Goal: Use online tool/utility: Utilize a website feature to perform a specific function

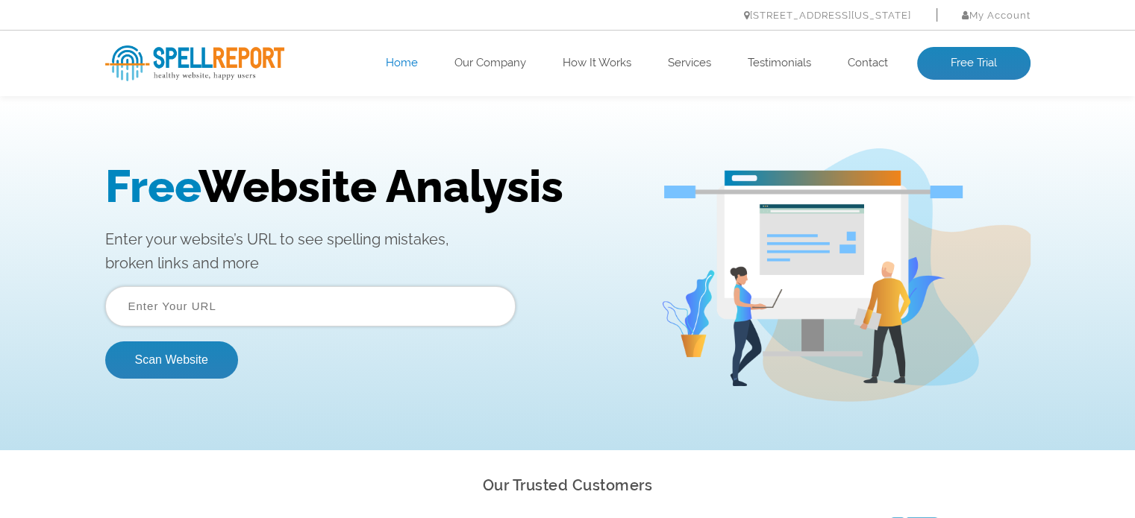
click at [245, 286] on input "text" at bounding box center [310, 306] width 410 height 40
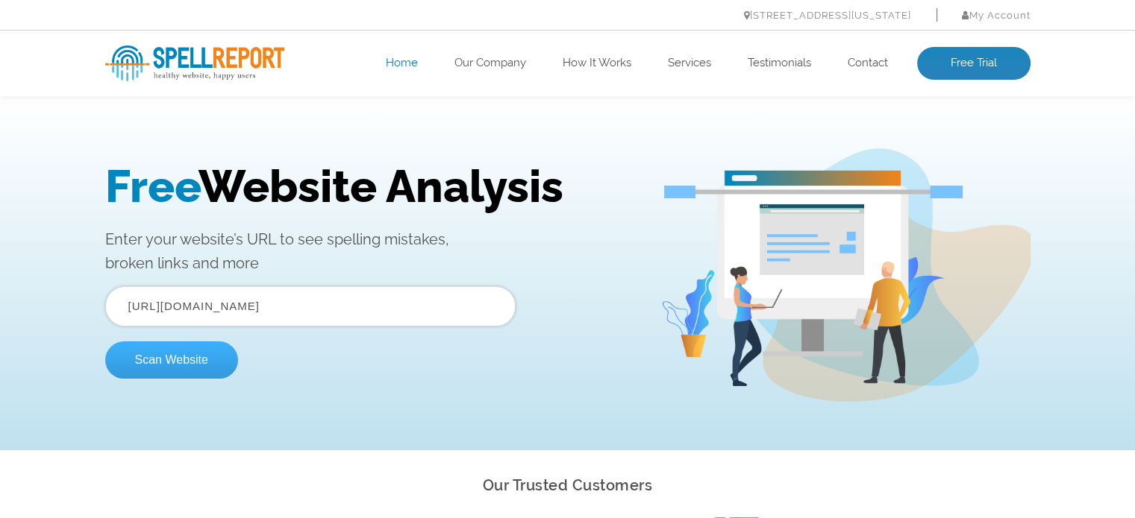
click at [202, 366] on button "Scan Website" at bounding box center [171, 360] width 133 height 37
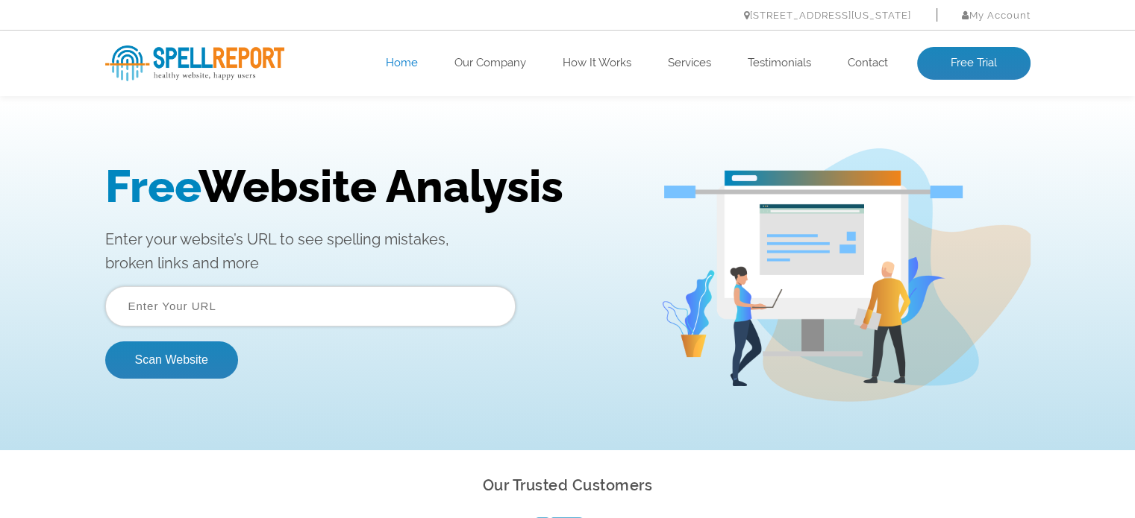
click at [274, 292] on input "text" at bounding box center [310, 306] width 410 height 40
type input "[URL][DOMAIN_NAME]"
click at [188, 359] on button "Scan Website" at bounding box center [171, 360] width 133 height 37
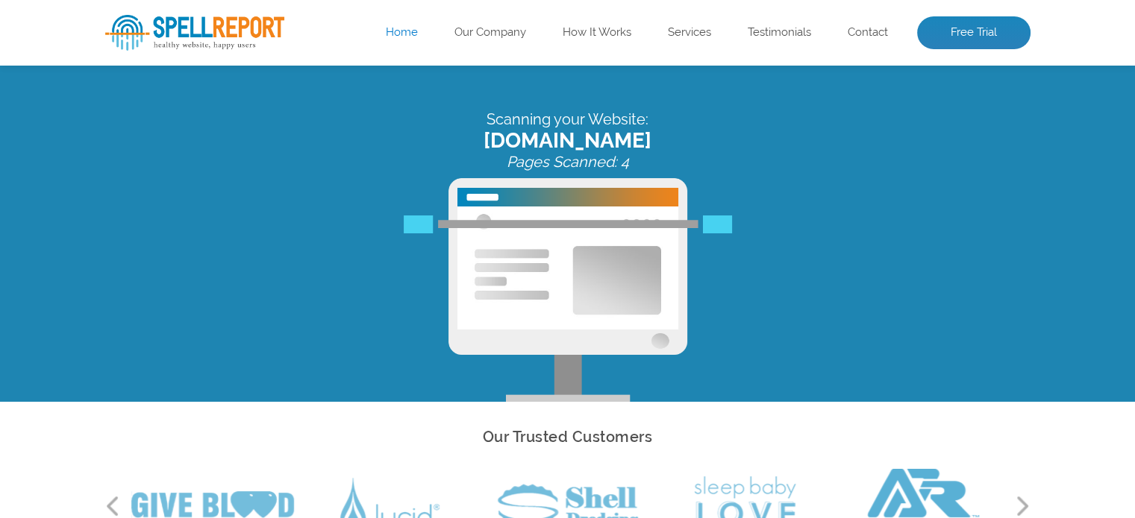
scroll to position [75, 0]
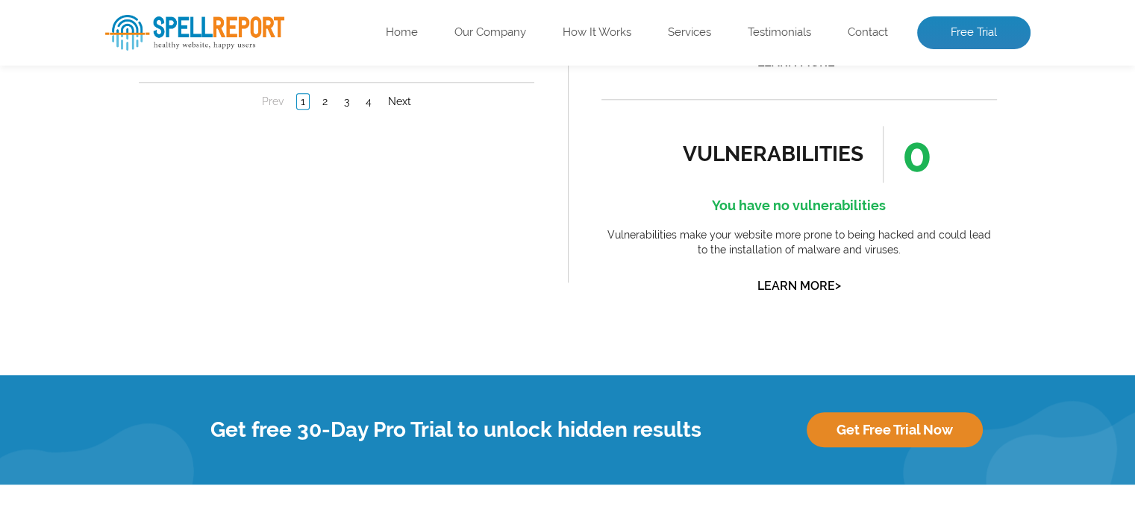
scroll to position [1632, 0]
